Goal: Navigation & Orientation: Find specific page/section

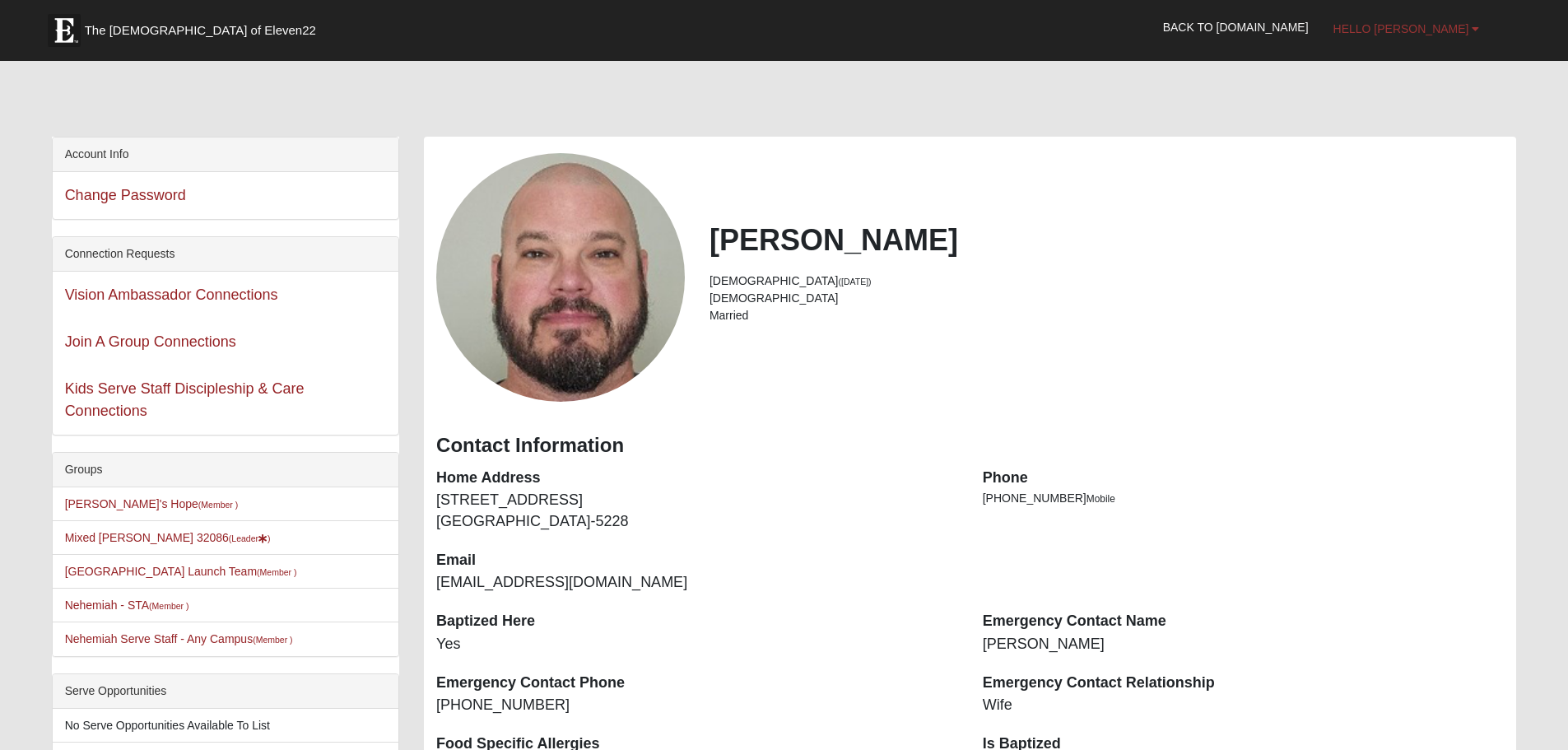
click at [1465, 26] on span "Hello [PERSON_NAME]" at bounding box center [1401, 29] width 136 height 13
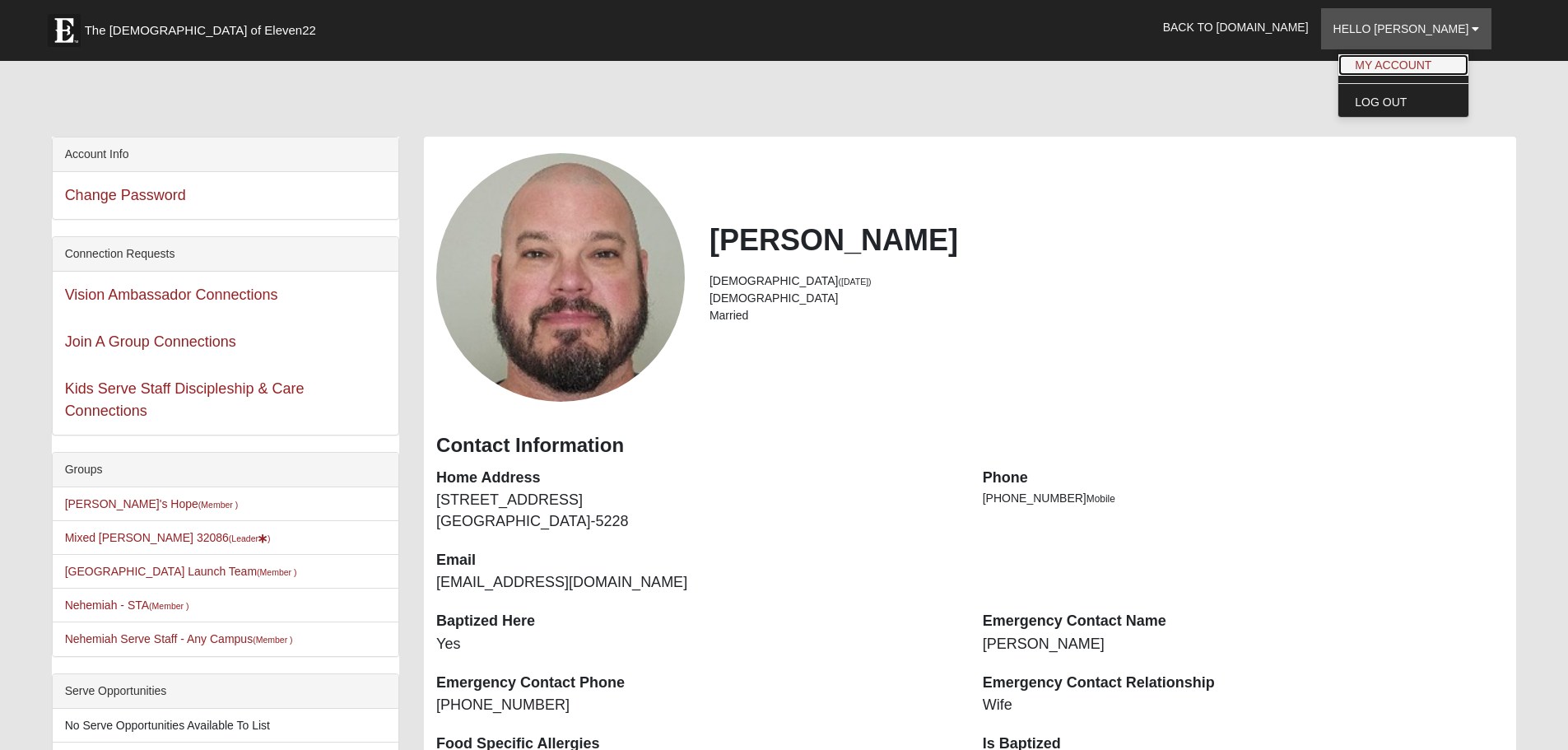
click at [1449, 63] on link "My Account" at bounding box center [1403, 65] width 131 height 21
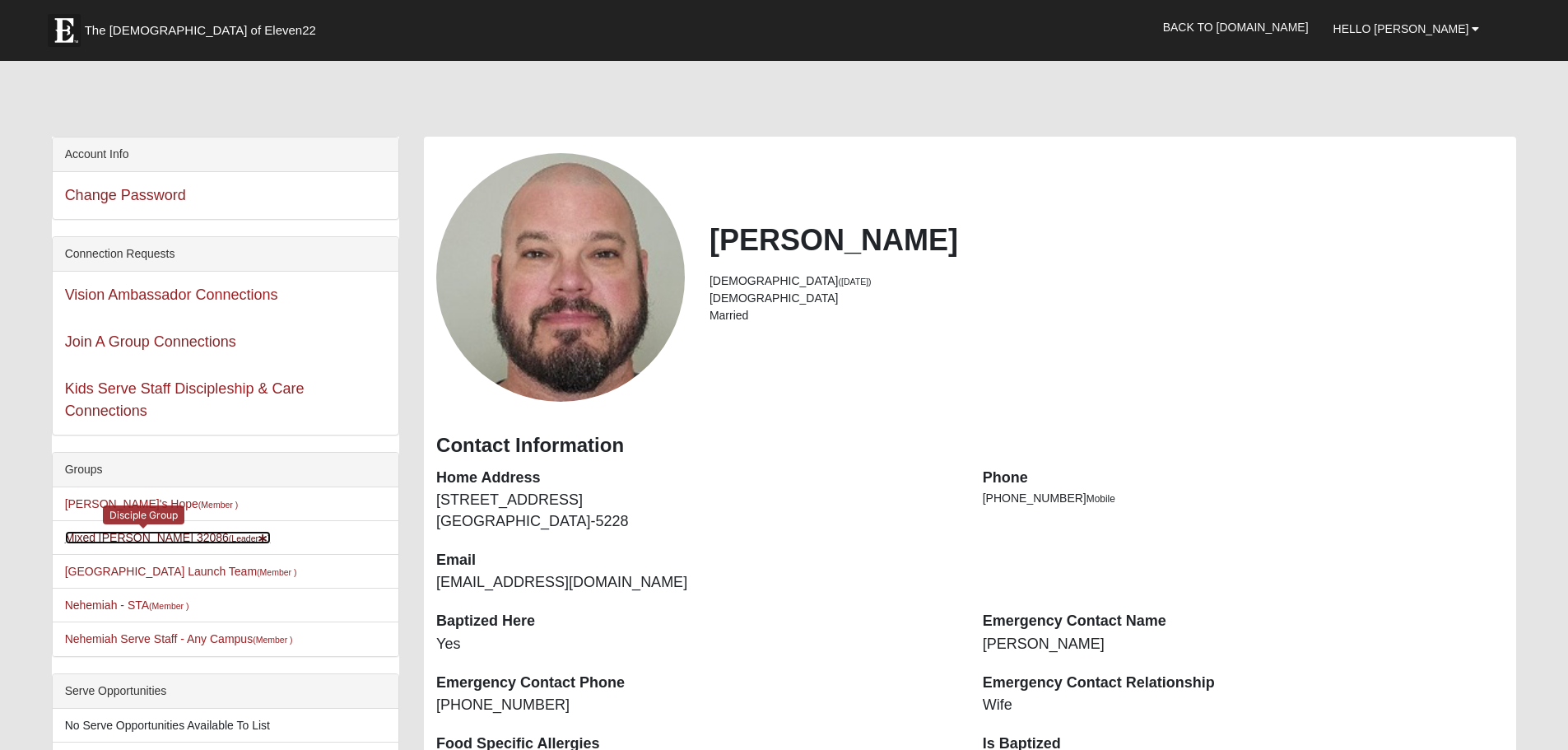
click at [131, 540] on link "Mixed Landorf 32086 (Leader )" at bounding box center [168, 538] width 205 height 13
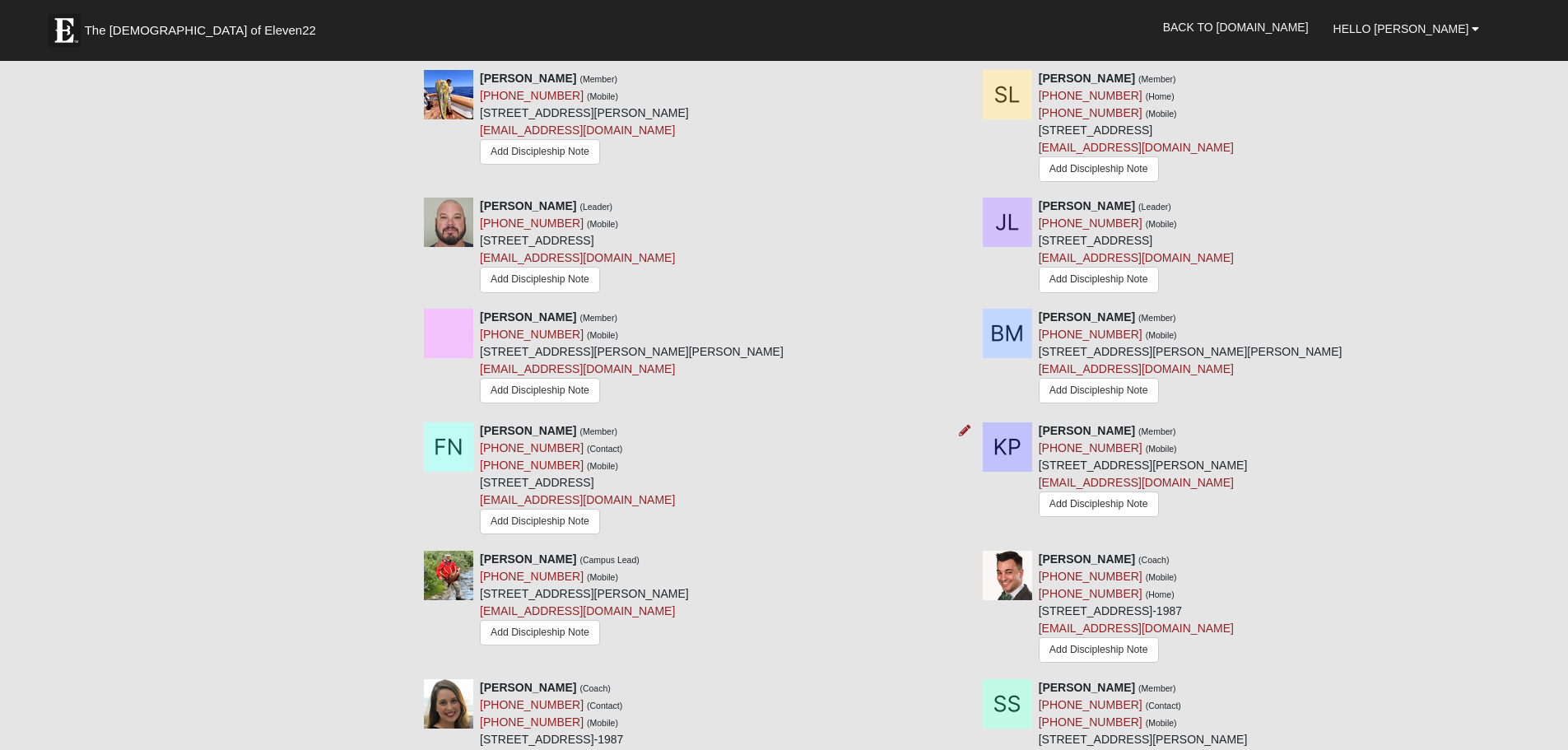
scroll to position [823, 0]
